Goal: Use online tool/utility: Utilize a website feature to perform a specific function

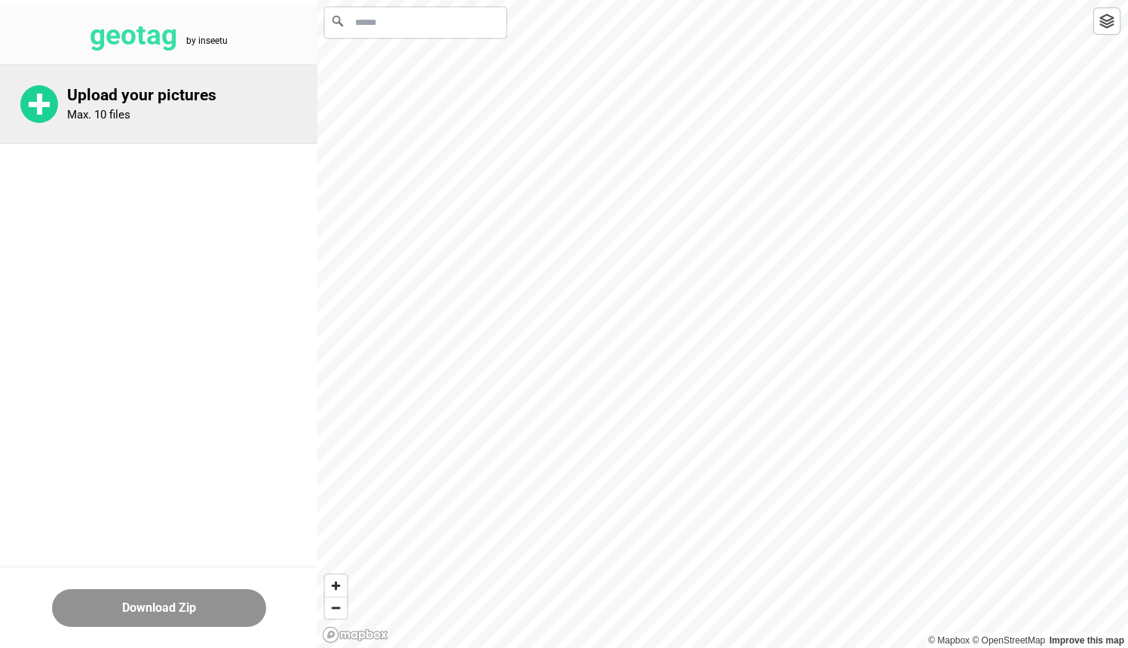
click at [194, 115] on div "Upload your pictures Max. 10 files" at bounding box center [192, 104] width 250 height 36
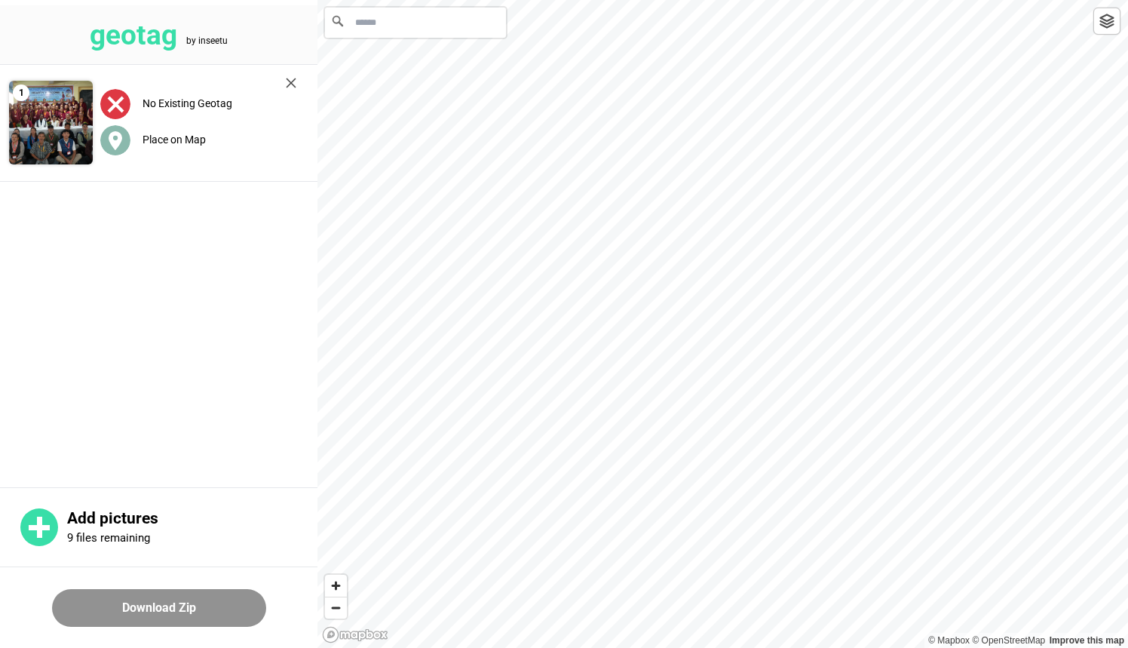
click at [149, 140] on label "Place on Map" at bounding box center [173, 139] width 63 height 12
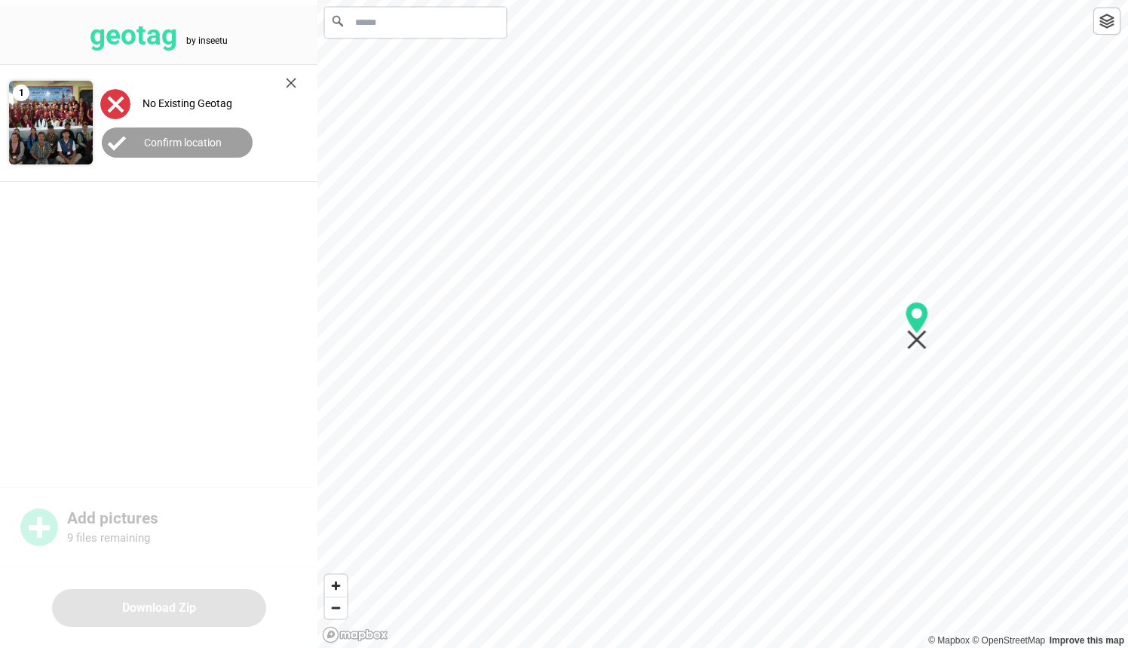
click at [919, 347] on icon "Map marker" at bounding box center [916, 326] width 23 height 48
drag, startPoint x: 874, startPoint y: 310, endPoint x: 795, endPoint y: 301, distance: 78.9
click at [780, 283] on icon "Map marker" at bounding box center [791, 299] width 23 height 32
click at [449, 26] on input "Search" at bounding box center [415, 23] width 181 height 30
click at [1111, 22] on img at bounding box center [1106, 21] width 15 height 15
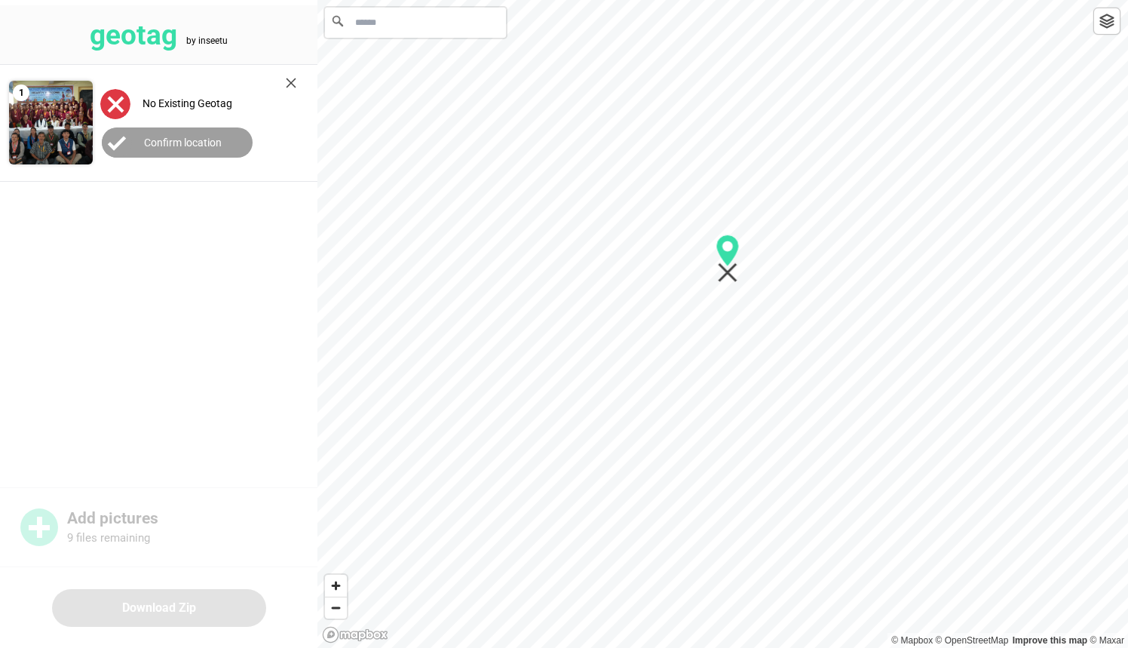
click at [1109, 22] on img at bounding box center [1106, 21] width 15 height 15
click at [401, 31] on input "Search" at bounding box center [415, 23] width 181 height 30
click at [298, 85] on div "No Existing Geotag Confirm location" at bounding box center [198, 123] width 211 height 106
click at [290, 80] on img at bounding box center [291, 83] width 11 height 11
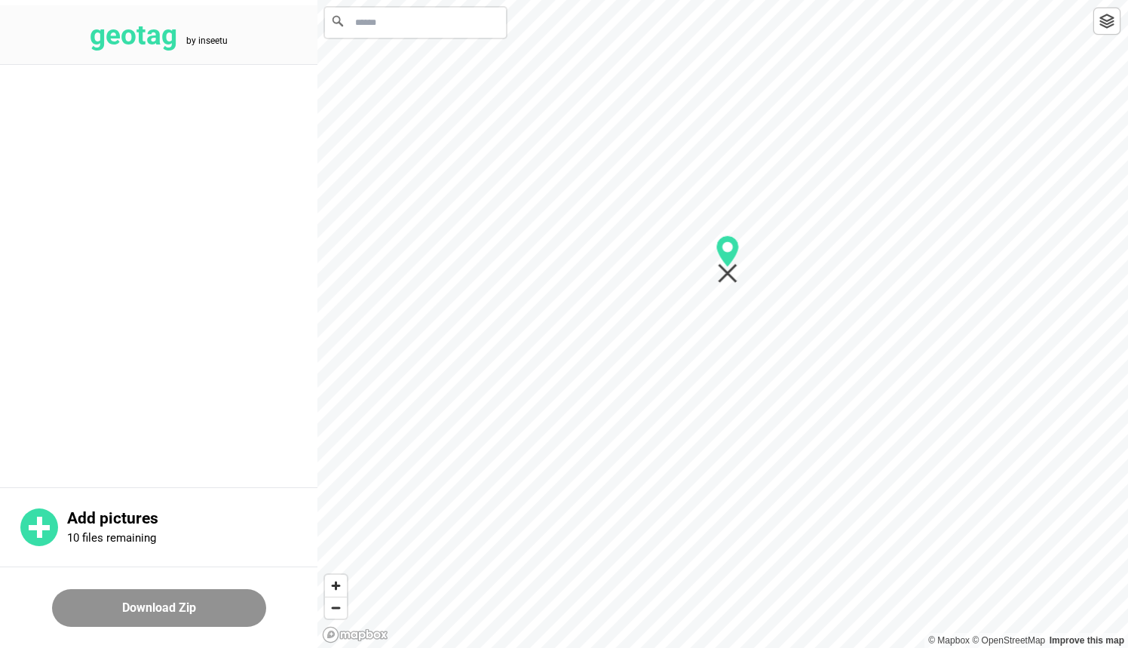
click at [403, 26] on input "Search" at bounding box center [415, 23] width 181 height 30
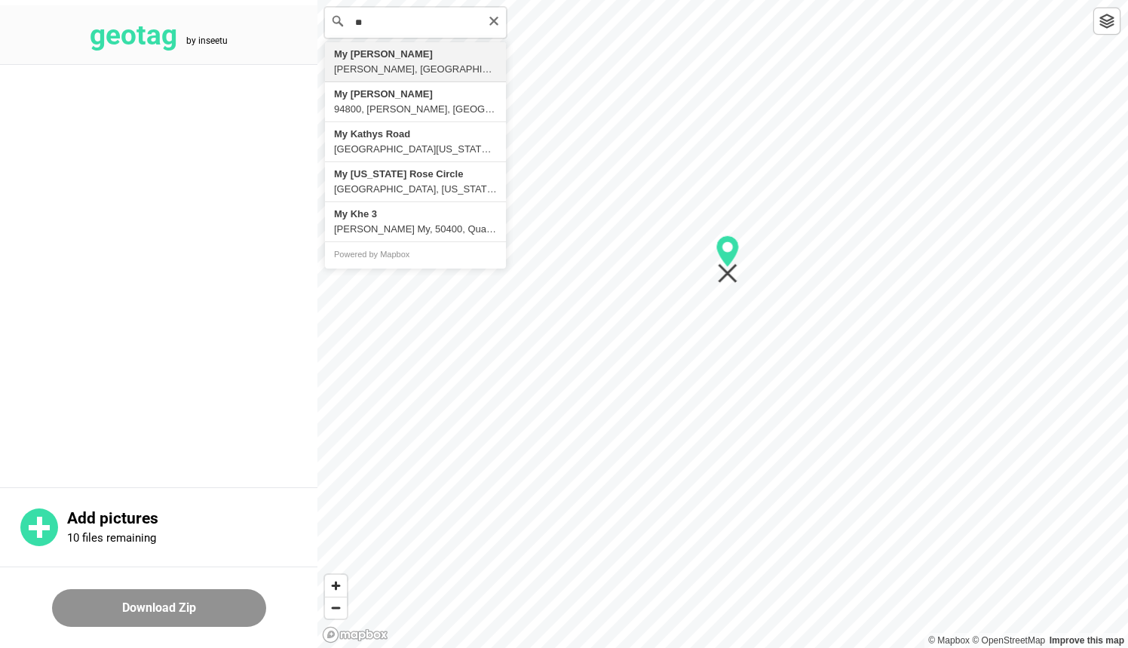
type input "*"
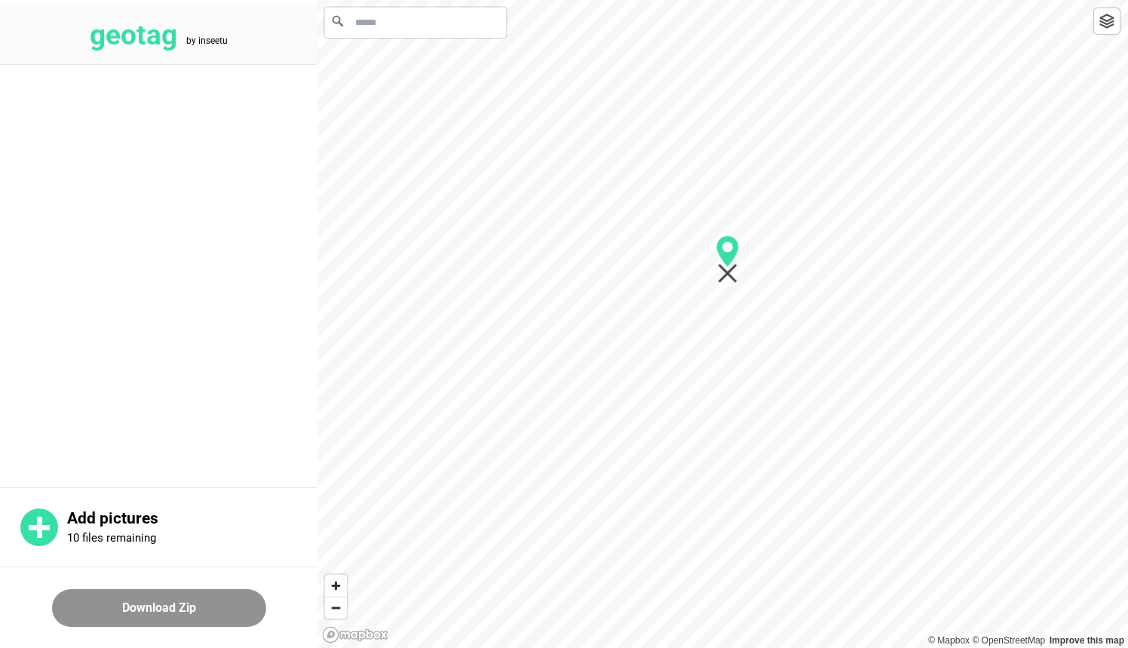
type input "*"
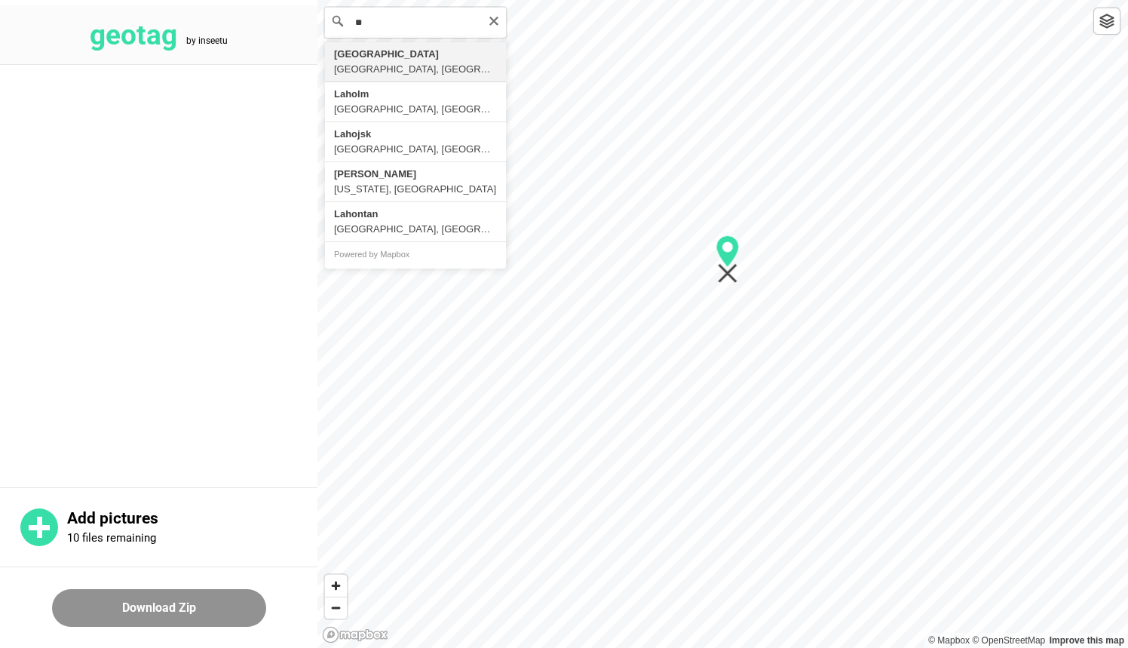
type input "*"
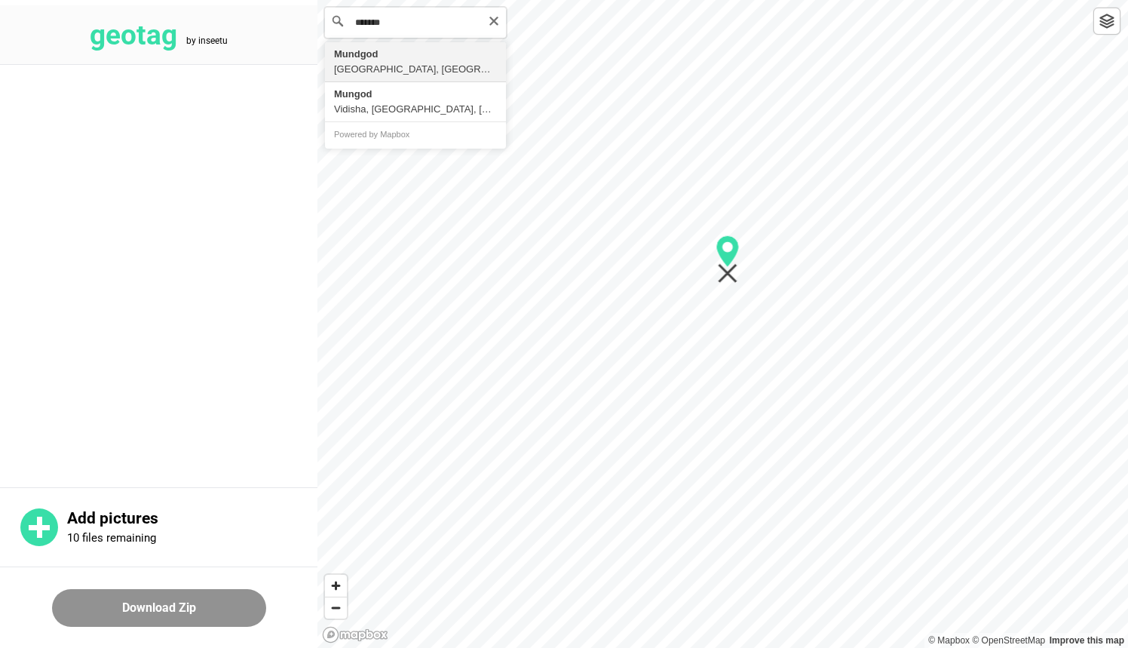
type input "**********"
